Goal: Task Accomplishment & Management: Complete application form

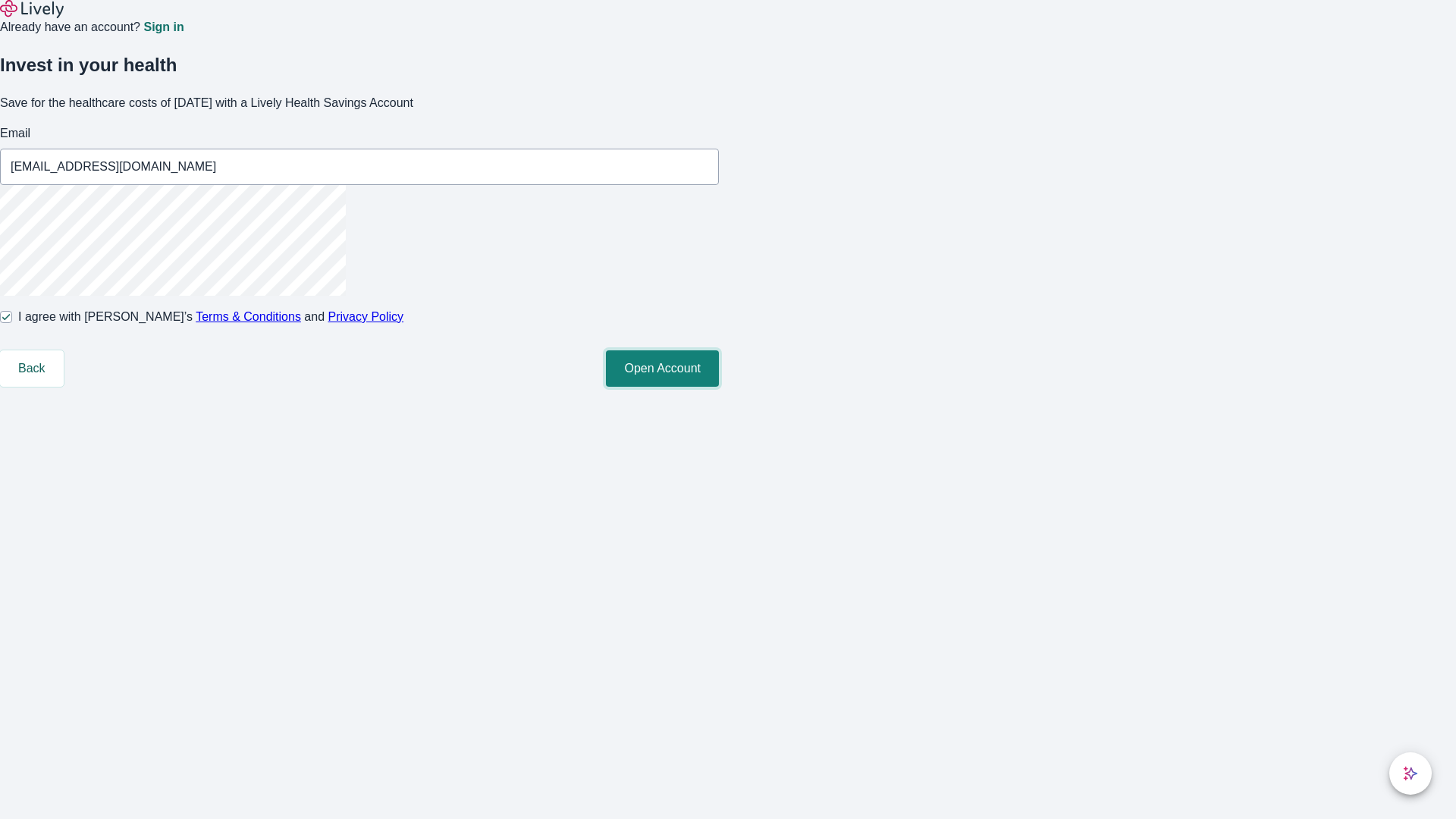
click at [719, 387] on button "Open Account" at bounding box center [662, 368] width 113 height 36
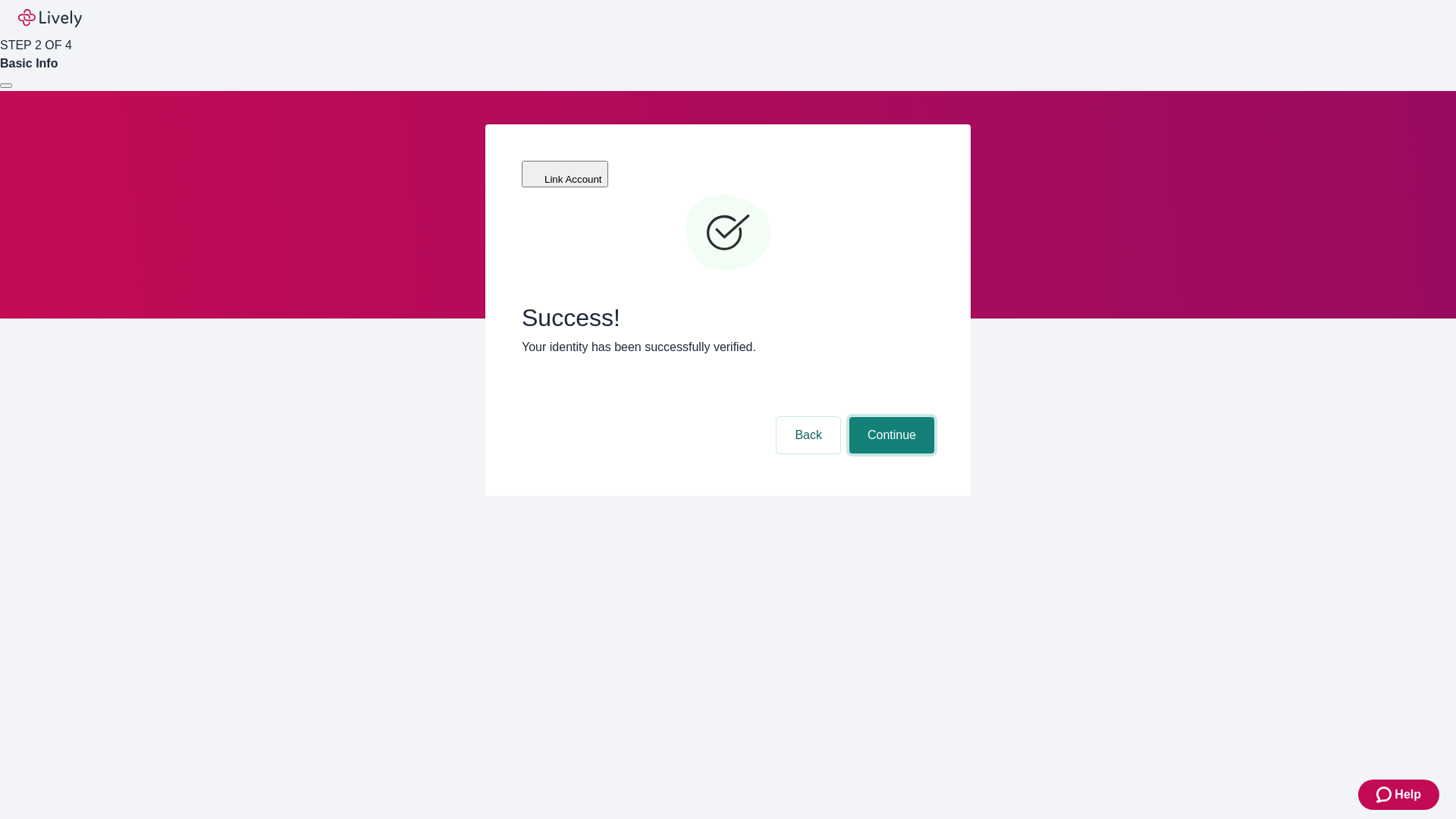
click at [889, 417] on button "Continue" at bounding box center [892, 436] width 85 height 36
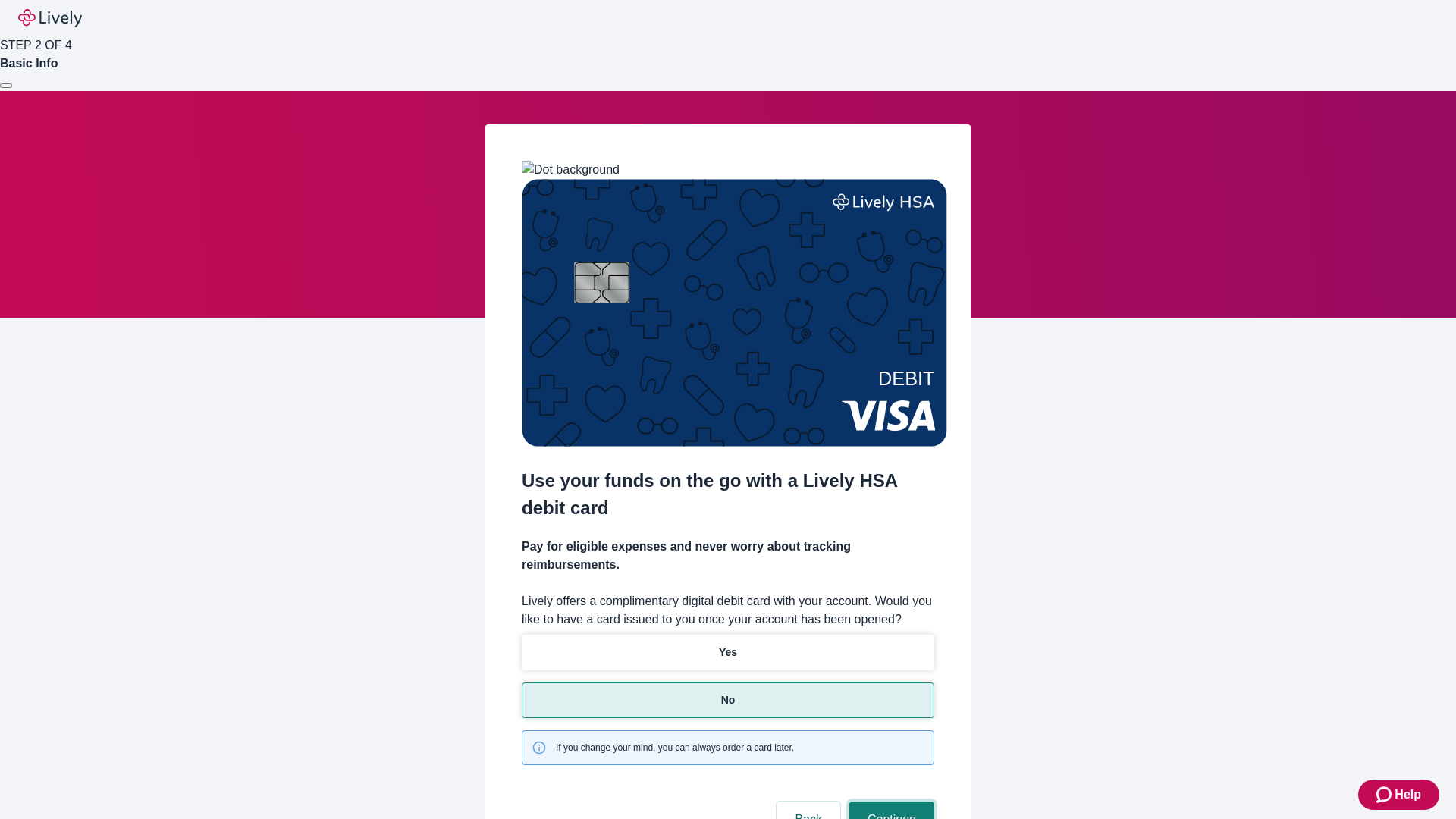
click at [889, 802] on button "Continue" at bounding box center [892, 820] width 85 height 36
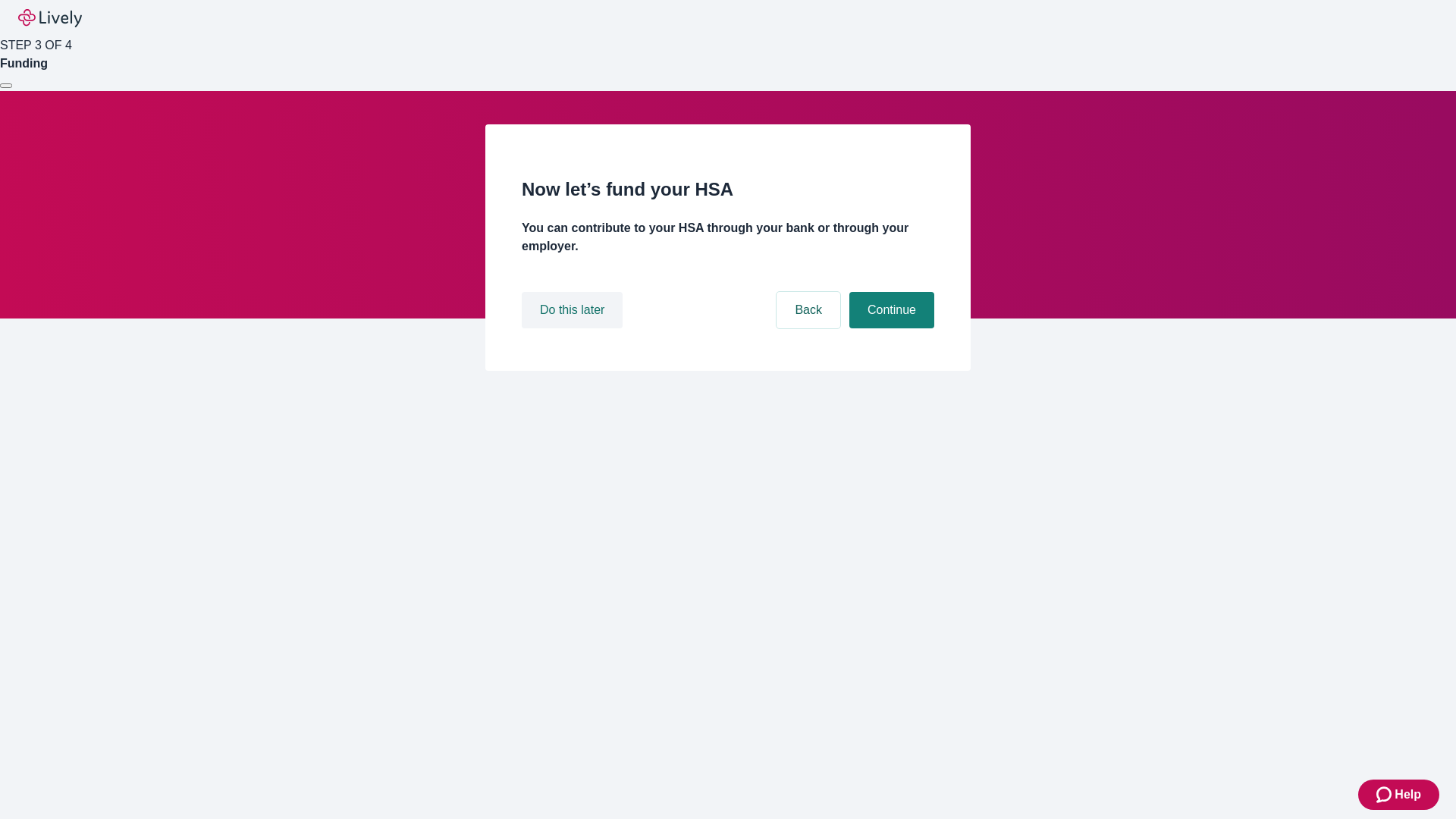
click at [574, 328] on button "Do this later" at bounding box center [572, 310] width 101 height 36
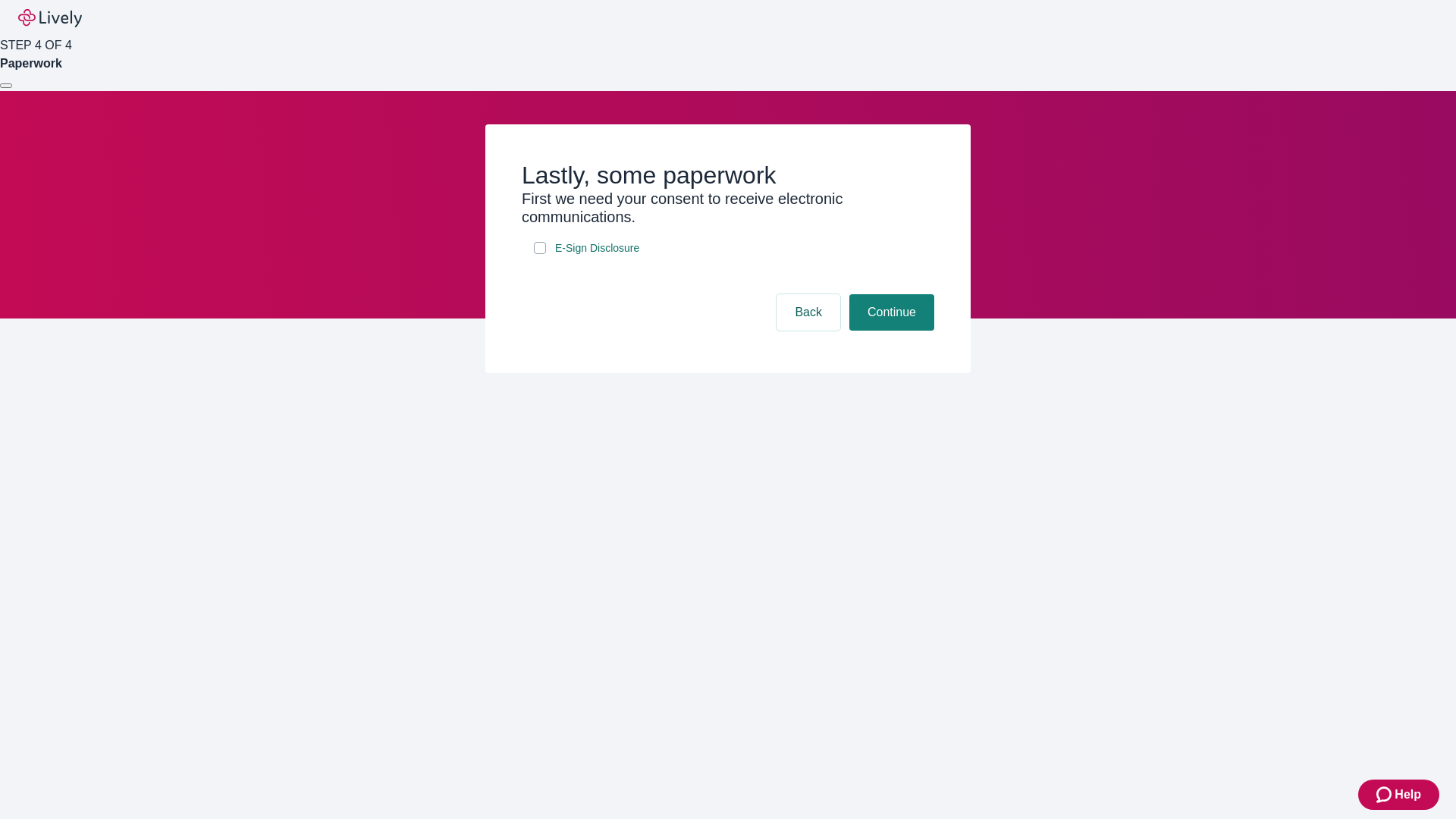
click at [540, 254] on input "E-Sign Disclosure" at bounding box center [539, 248] width 12 height 12
checkbox input "true"
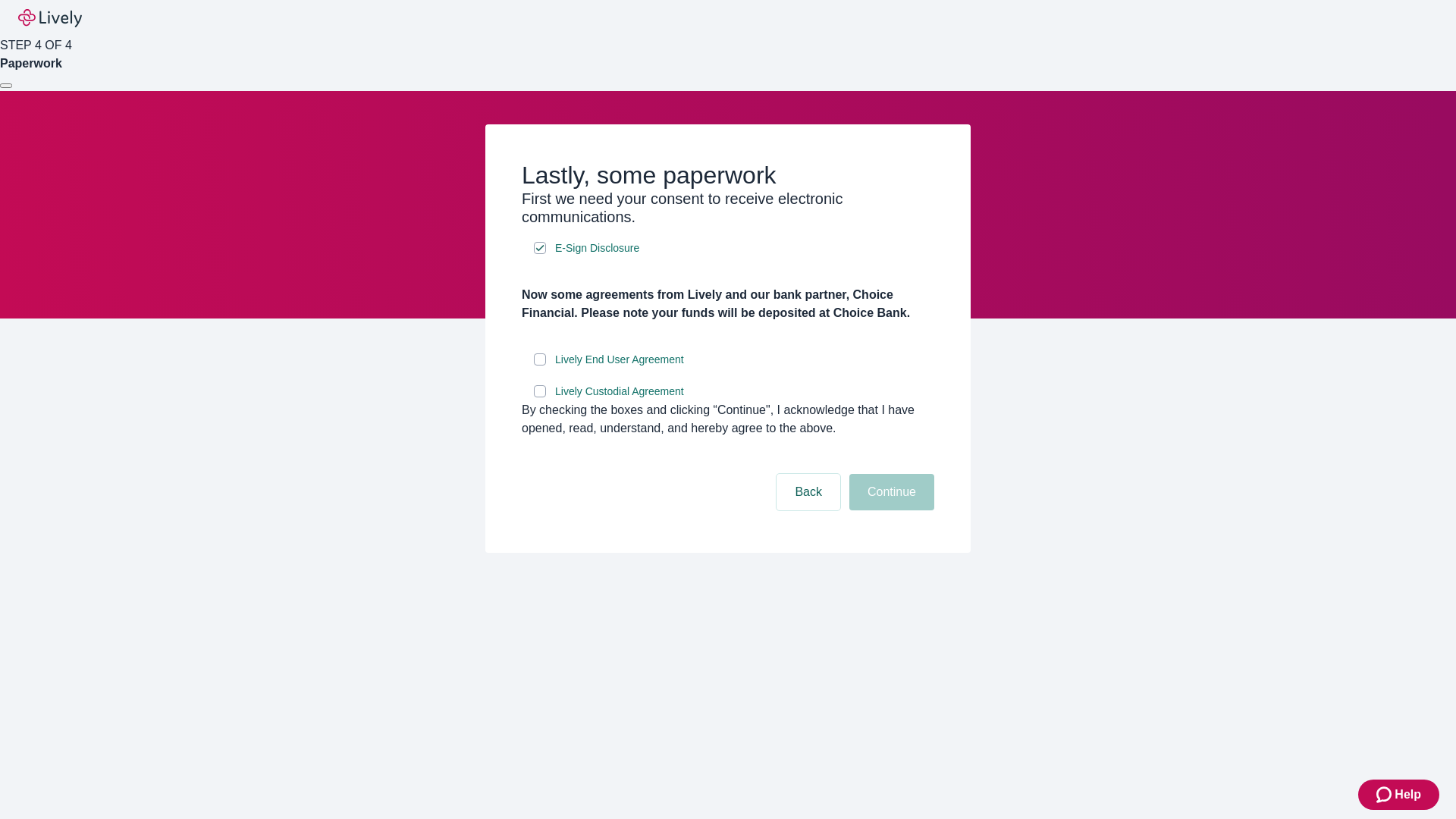
click at [540, 365] on input "Lively End User Agreement" at bounding box center [539, 359] width 12 height 12
checkbox input "true"
click at [540, 398] on input "Lively Custodial Agreement" at bounding box center [539, 391] width 12 height 12
checkbox input "true"
click at [889, 510] on button "Continue" at bounding box center [892, 492] width 85 height 36
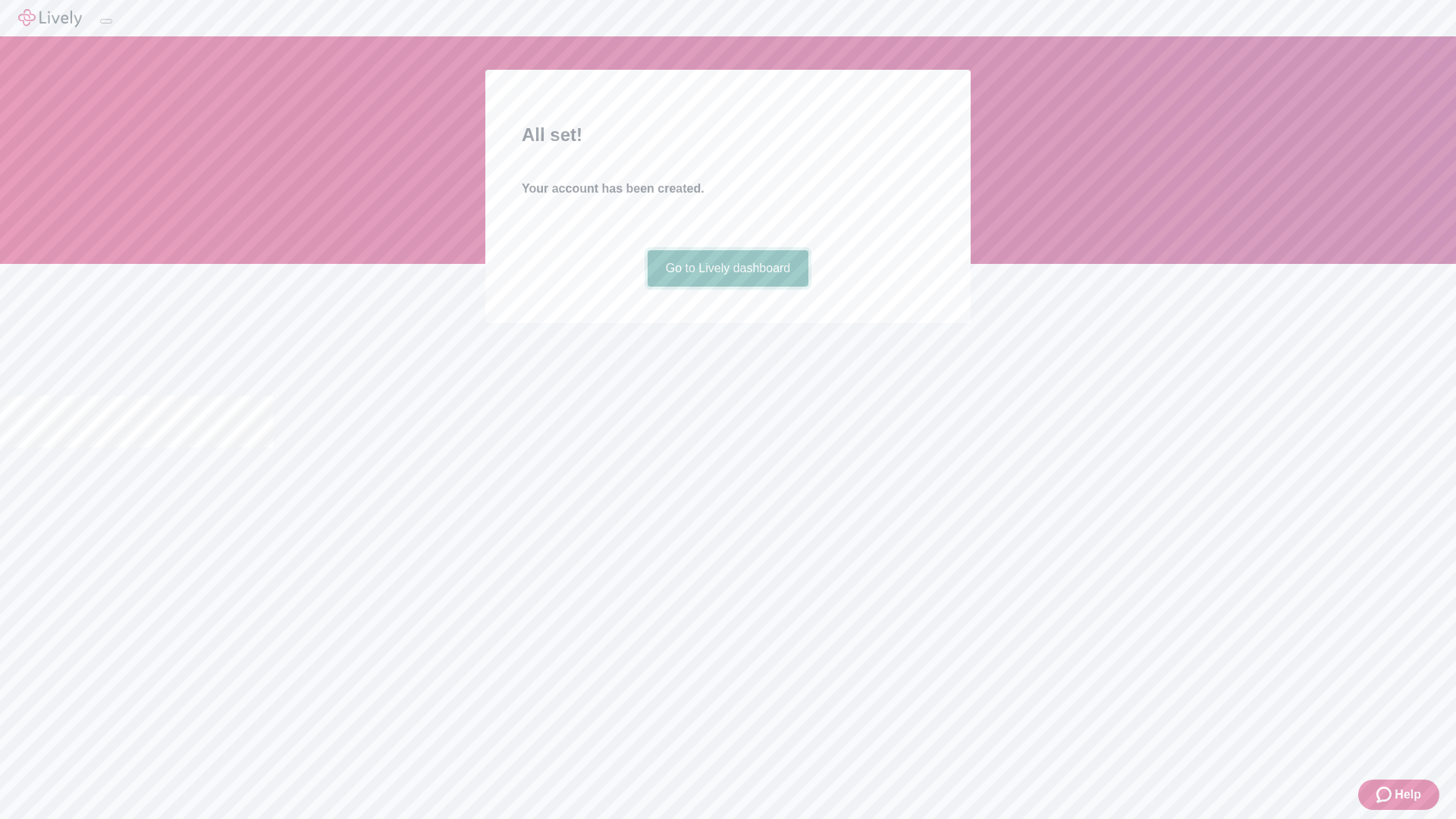
click at [728, 286] on link "Go to Lively dashboard" at bounding box center [728, 268] width 162 height 36
